Goal: Navigation & Orientation: Find specific page/section

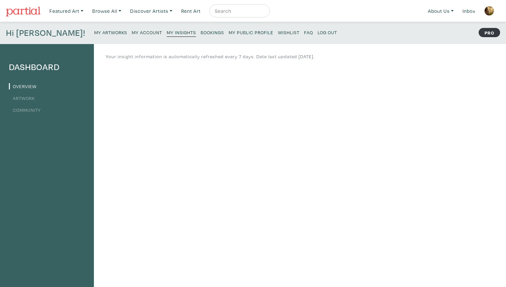
click at [201, 34] on small "Bookings" at bounding box center [212, 32] width 23 height 6
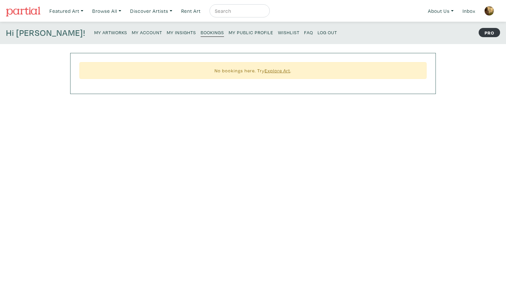
click at [94, 30] on small "My Artworks" at bounding box center [110, 32] width 33 height 6
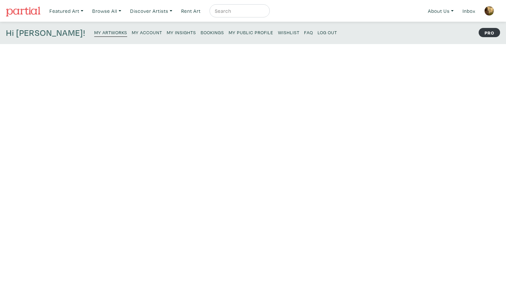
click at [132, 36] on link "My Account" at bounding box center [147, 32] width 30 height 9
